Goal: Obtain resource: Obtain resource

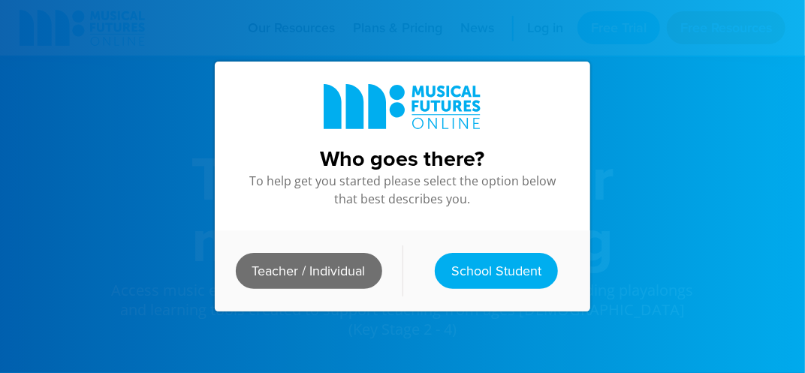
click at [305, 264] on link "Teacher / Individual" at bounding box center [309, 271] width 146 height 36
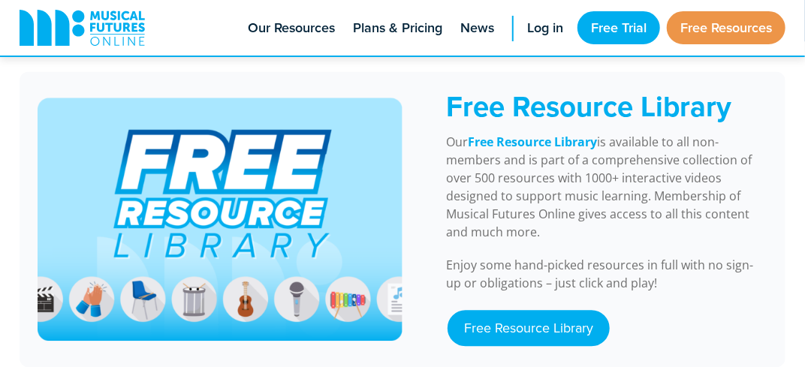
scroll to position [1278, 0]
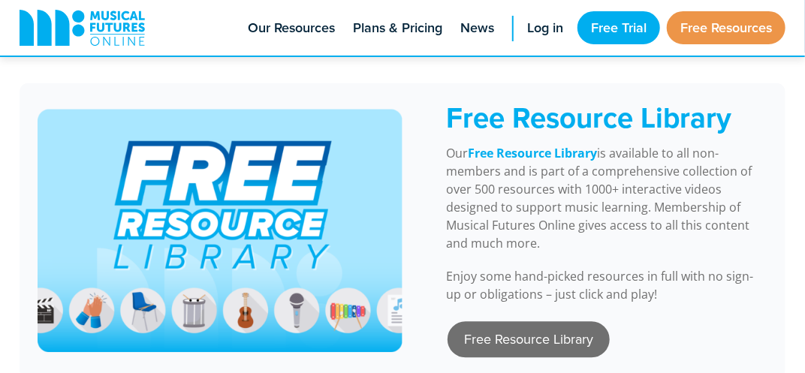
click at [511, 321] on link "Free Resource Library" at bounding box center [529, 339] width 162 height 36
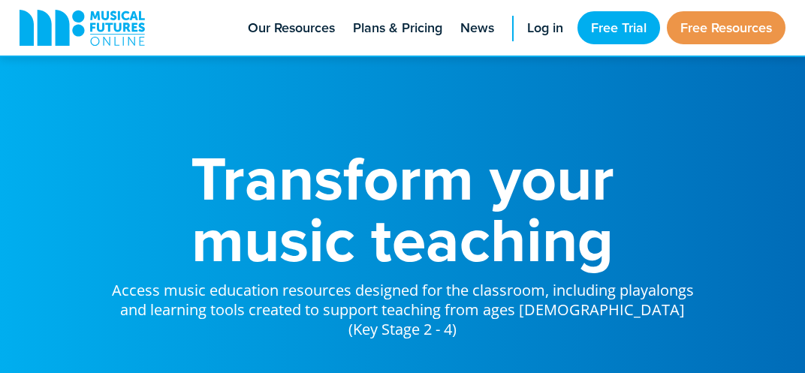
scroll to position [1278, 0]
